Goal: Submit feedback/report problem

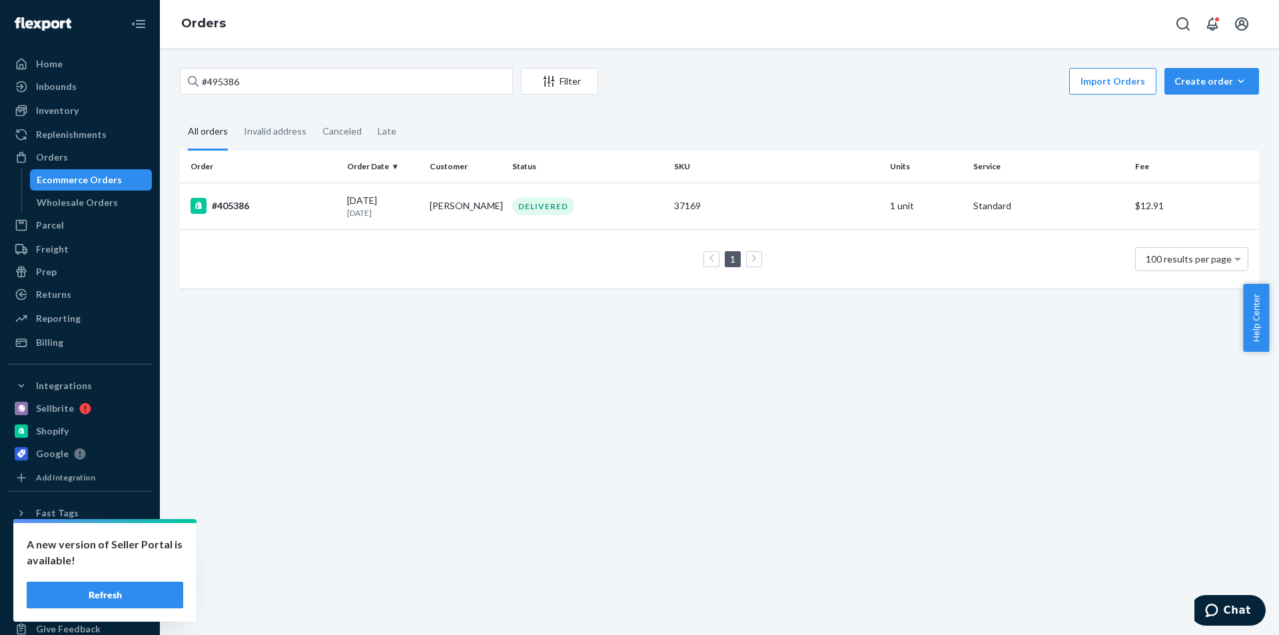
drag, startPoint x: 185, startPoint y: 82, endPoint x: 169, endPoint y: 85, distance: 16.9
click at [167, 85] on div "#495386 Filter Import Orders Create order Ecommerce order Removal order All ord…" at bounding box center [719, 341] width 1119 height 587
type input "490259"
click at [249, 203] on div "#490259" at bounding box center [264, 206] width 146 height 16
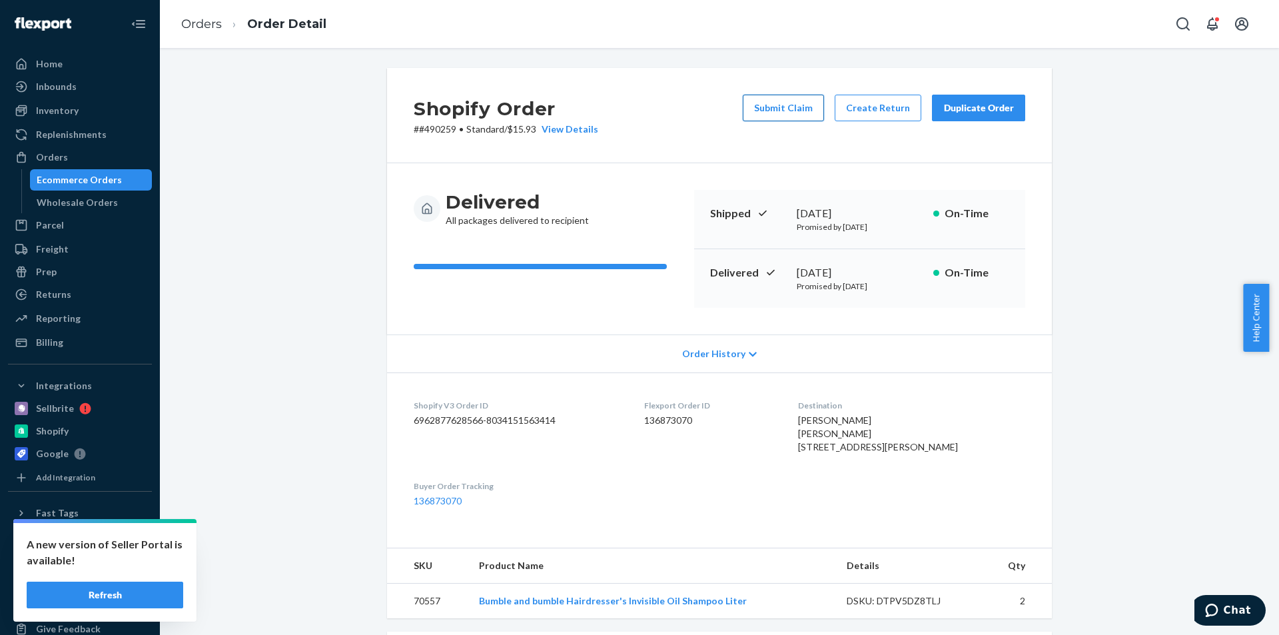
click at [806, 115] on button "Submit Claim" at bounding box center [783, 108] width 81 height 27
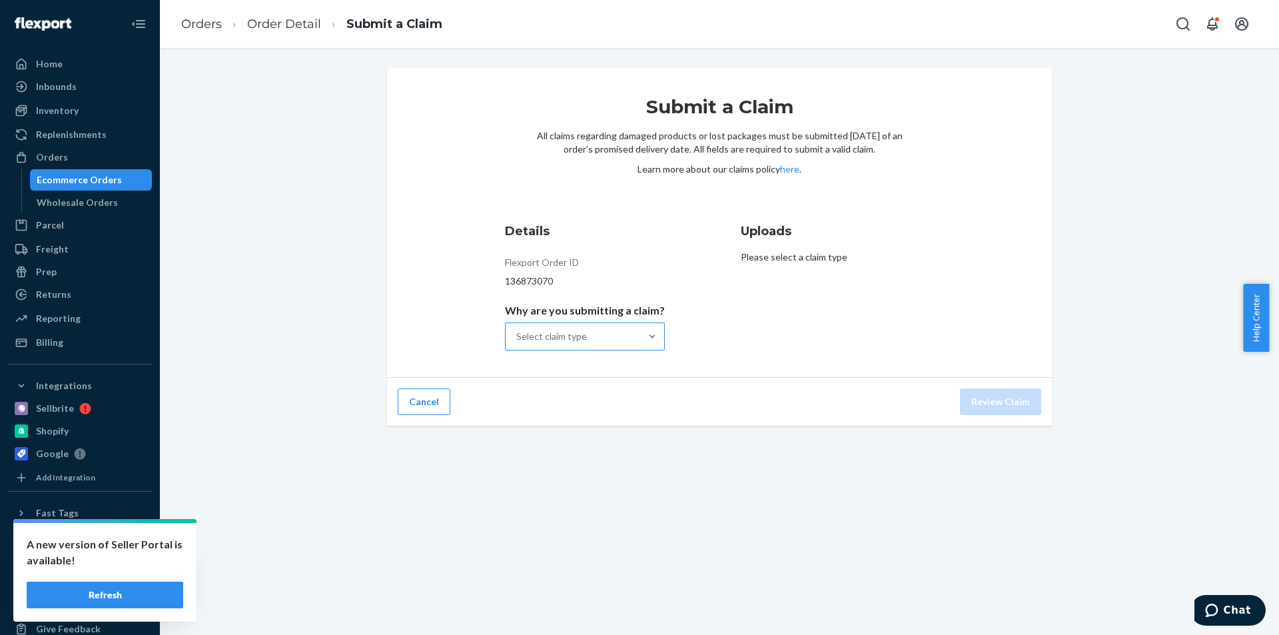
click at [627, 336] on div "Select claim type" at bounding box center [573, 336] width 135 height 27
click at [518, 336] on input "Why are you submitting a claim? Select claim type" at bounding box center [516, 336] width 1 height 13
click at [582, 421] on div "Incorrect product" at bounding box center [585, 422] width 155 height 27
click at [518, 343] on input "Why are you submitting a claim? option Incorrect product focused, 3 of 4. 4 res…" at bounding box center [516, 336] width 1 height 13
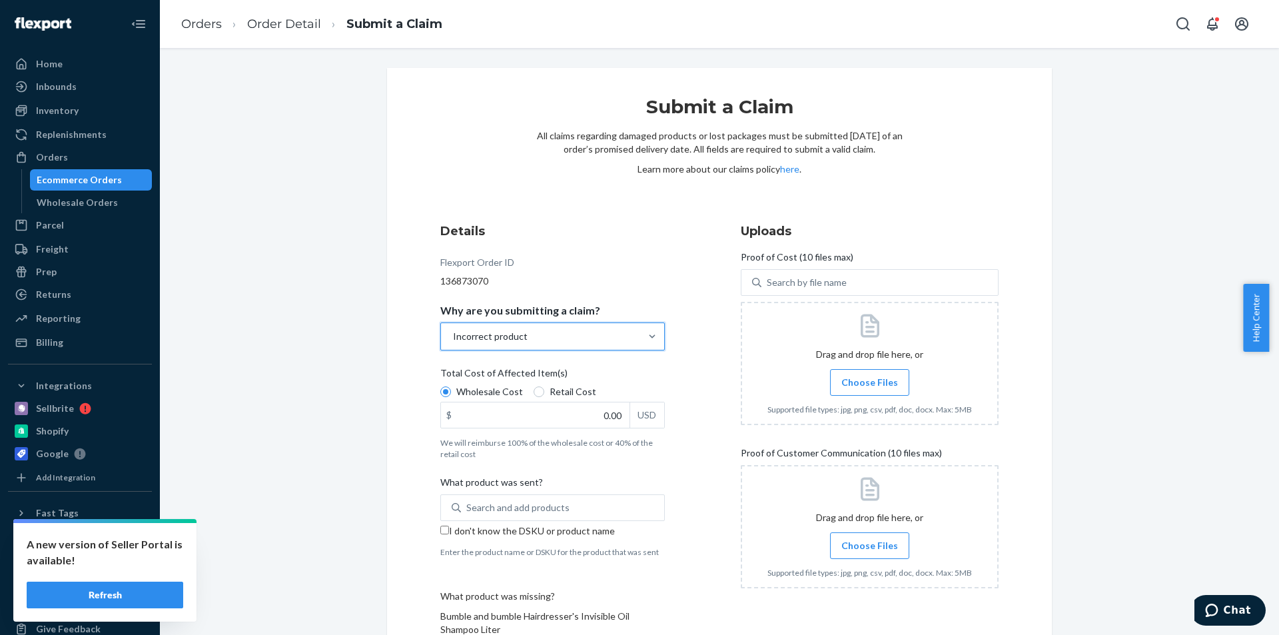
click at [442, 529] on input "I don't know the DSKU or product name" at bounding box center [444, 530] width 9 height 9
checkbox input "true"
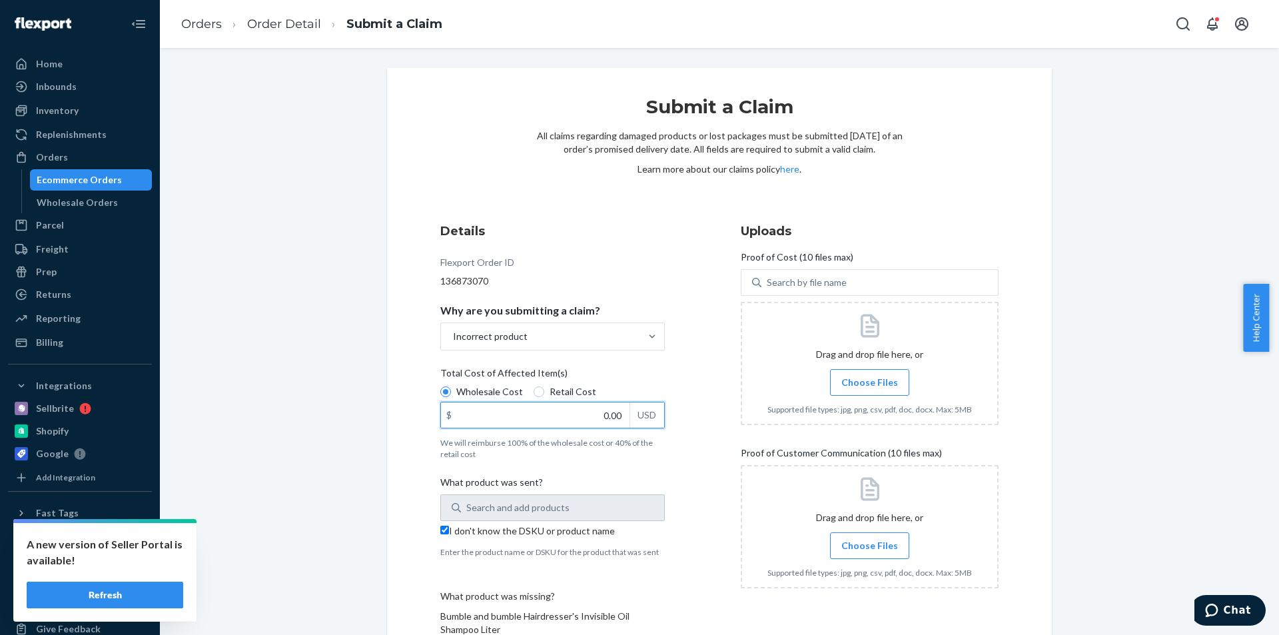
click at [607, 420] on input "0.00" at bounding box center [535, 414] width 189 height 25
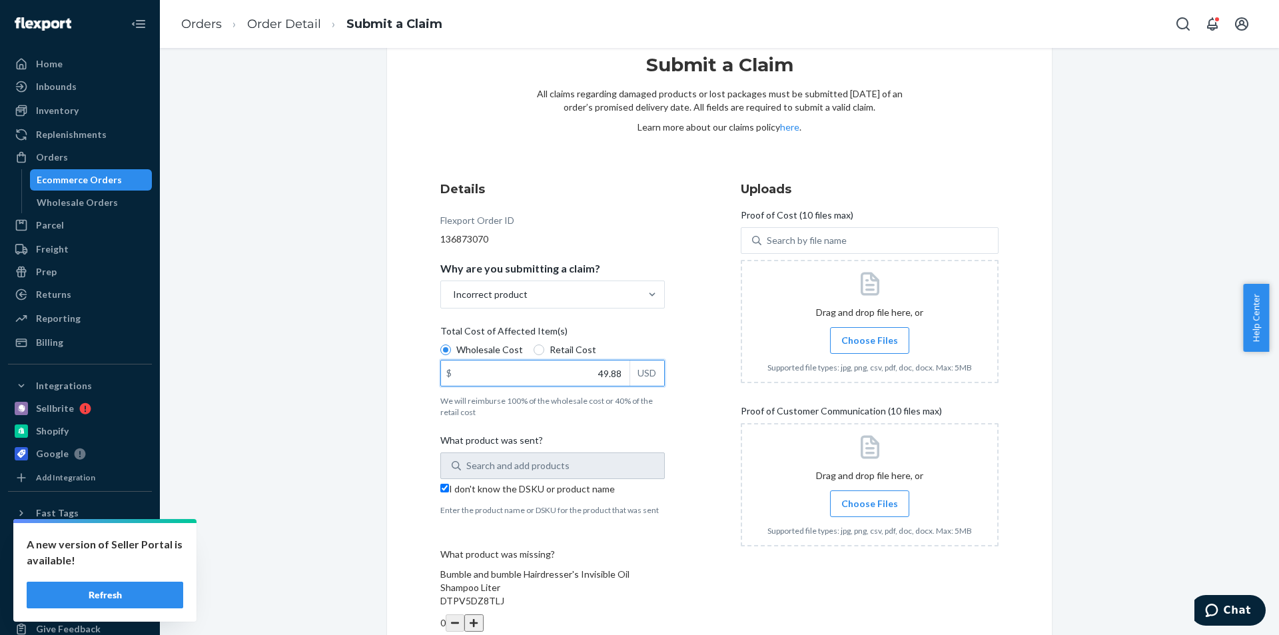
scroll to position [115, 0]
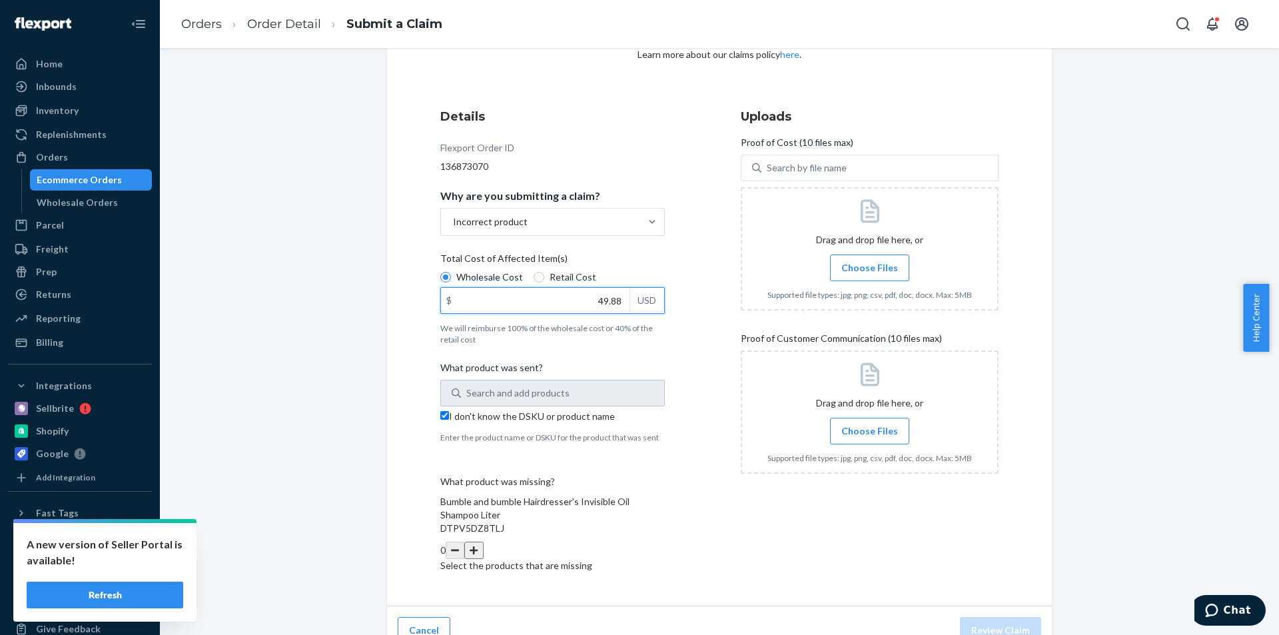
type input "49.88"
click at [483, 542] on button "button" at bounding box center [473, 550] width 19 height 17
click at [868, 266] on span "Choose Files" at bounding box center [869, 267] width 57 height 13
click at [869, 266] on input "Choose Files" at bounding box center [869, 267] width 1 height 15
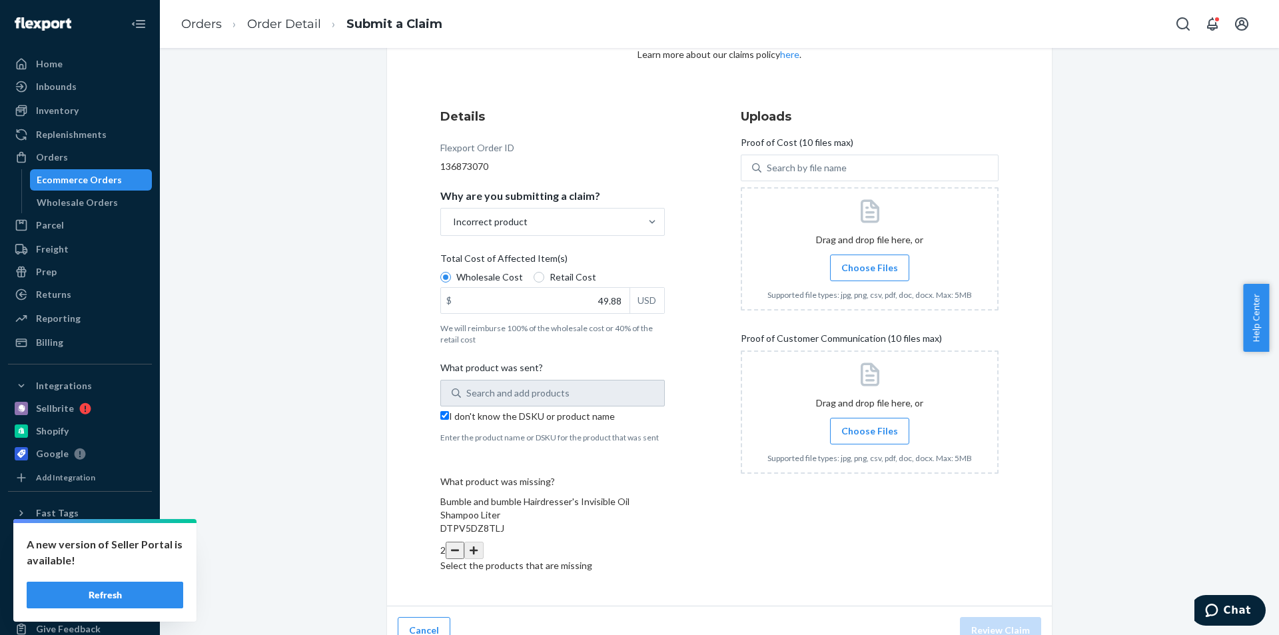
click at [861, 262] on span "Choose Files" at bounding box center [869, 267] width 57 height 13
click at [869, 262] on input "Choose Files" at bounding box center [869, 267] width 1 height 15
click at [854, 268] on span "Choose Files" at bounding box center [869, 267] width 57 height 13
click at [869, 268] on input "Choose Files" at bounding box center [869, 267] width 1 height 15
click at [854, 268] on span "Choose Files" at bounding box center [869, 267] width 57 height 13
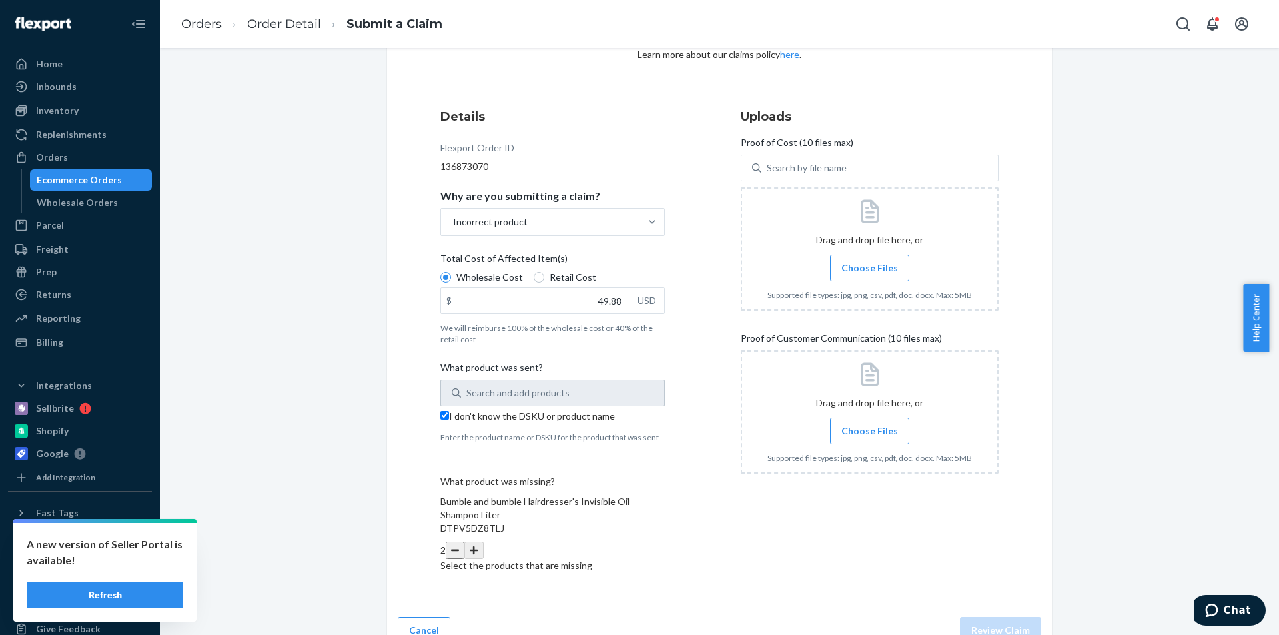
click at [869, 268] on input "Choose Files" at bounding box center [869, 267] width 1 height 15
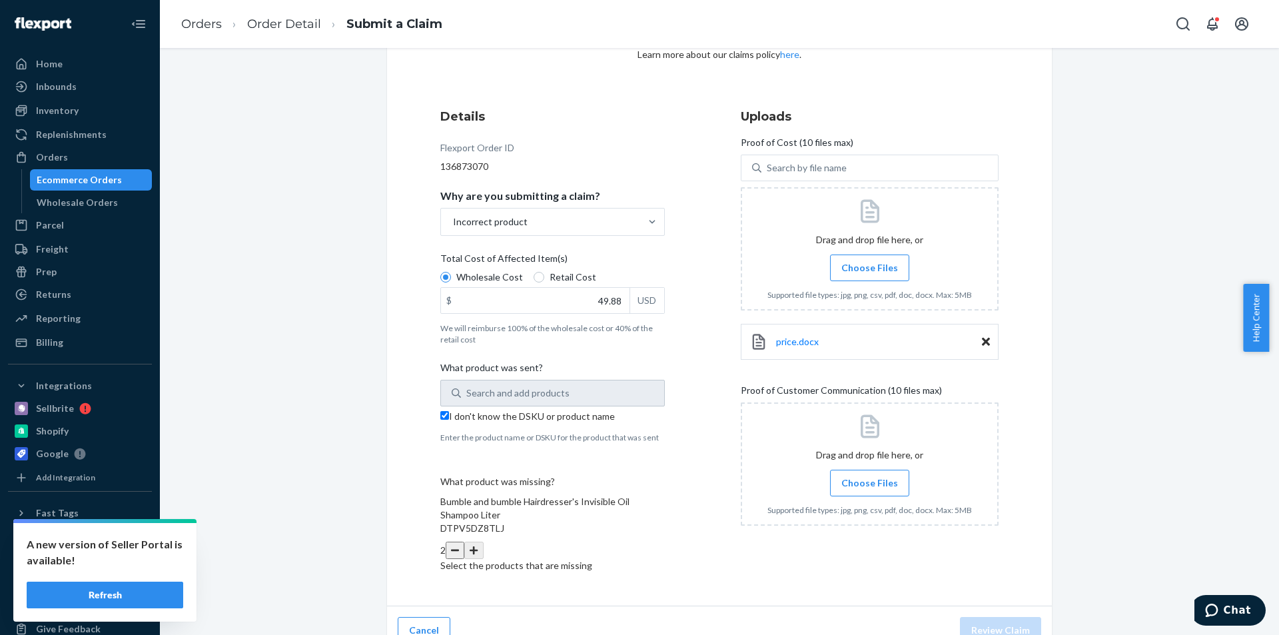
click at [846, 489] on span "Choose Files" at bounding box center [869, 482] width 57 height 13
click at [869, 489] on input "Choose Files" at bounding box center [869, 483] width 1 height 15
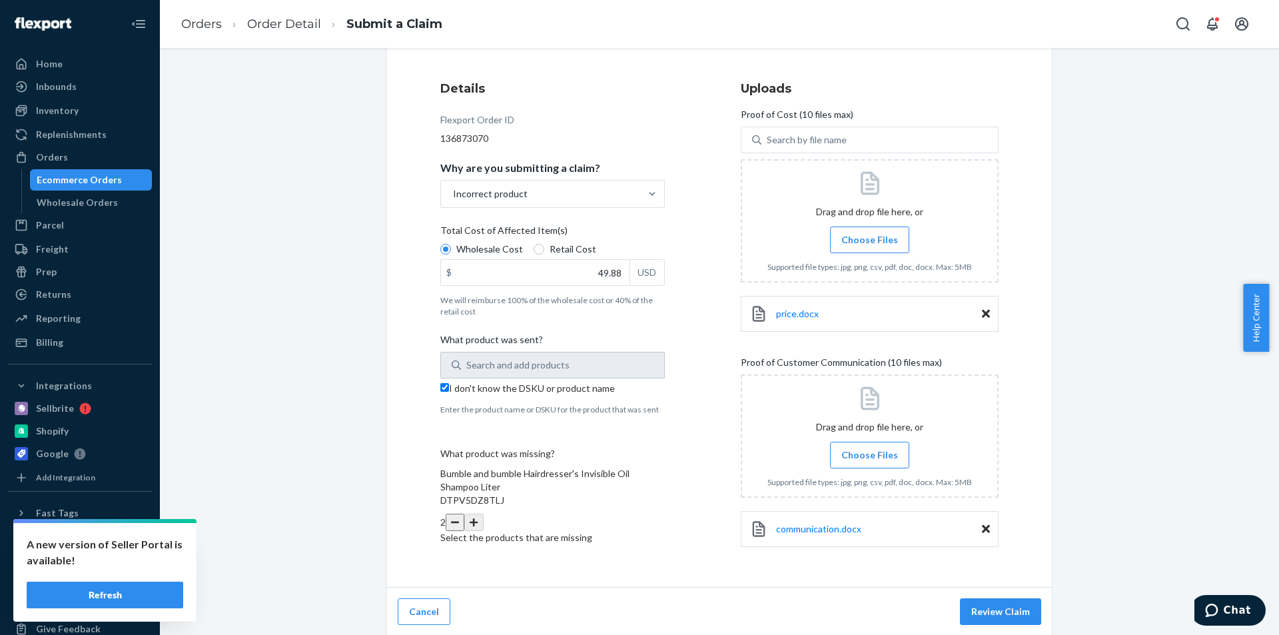
scroll to position [144, 0]
click at [1011, 605] on button "Review Claim" at bounding box center [1000, 610] width 81 height 27
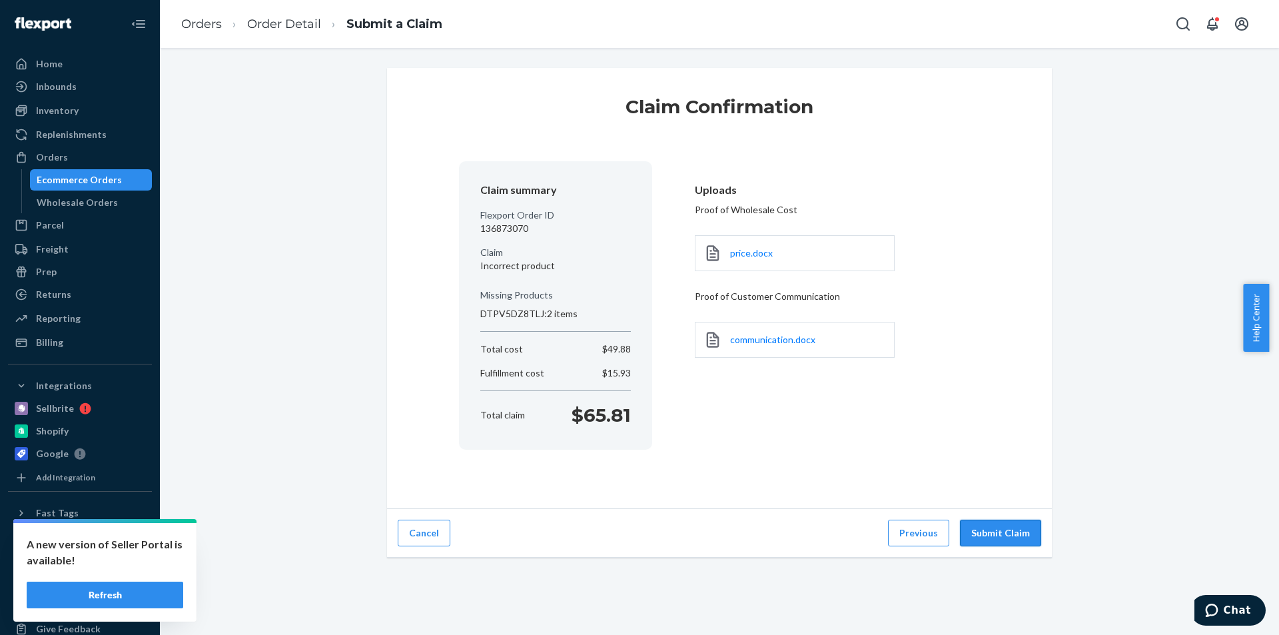
click at [1026, 530] on button "Submit Claim" at bounding box center [1000, 533] width 81 height 27
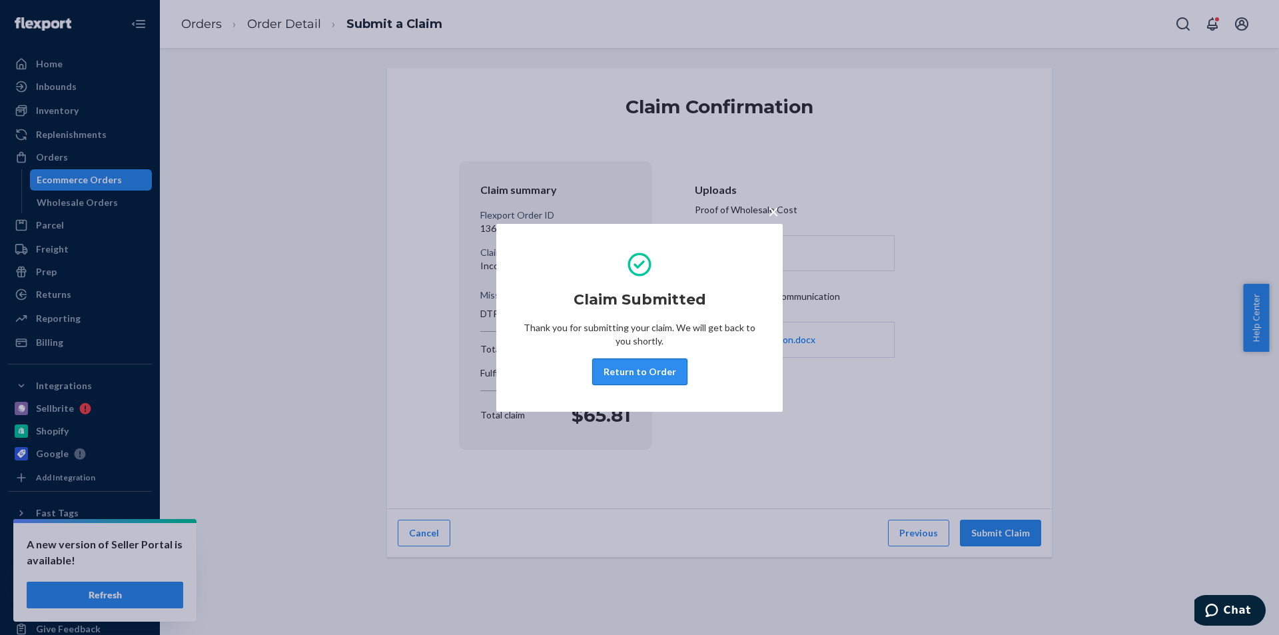
click at [654, 377] on button "Return to Order" at bounding box center [639, 371] width 95 height 27
